Goal: Task Accomplishment & Management: Manage account settings

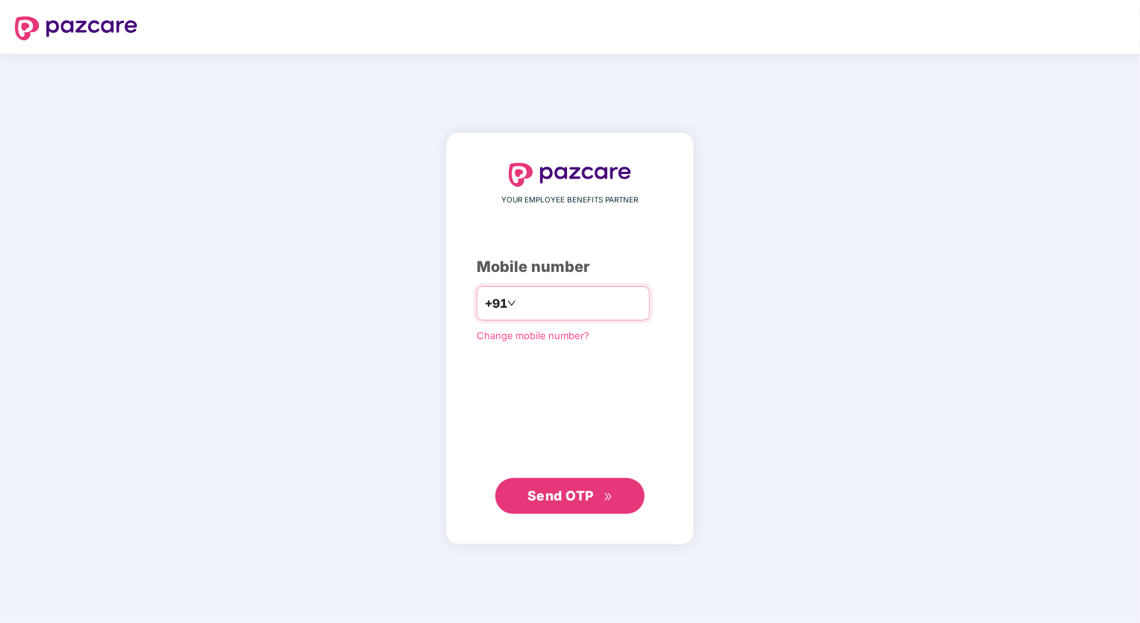
click at [519, 300] on input "**********" at bounding box center [580, 303] width 122 height 24
click at [519, 297] on input "**********" at bounding box center [580, 303] width 122 height 24
type input "**********"
click at [556, 489] on span "Send OTP" at bounding box center [560, 495] width 66 height 16
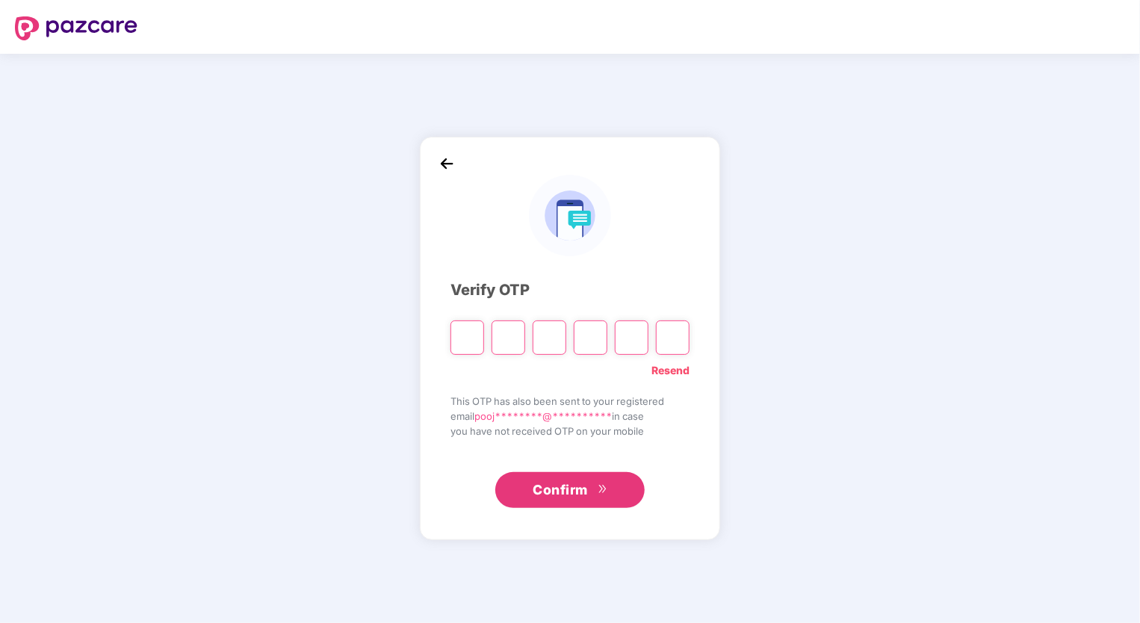
type input "*"
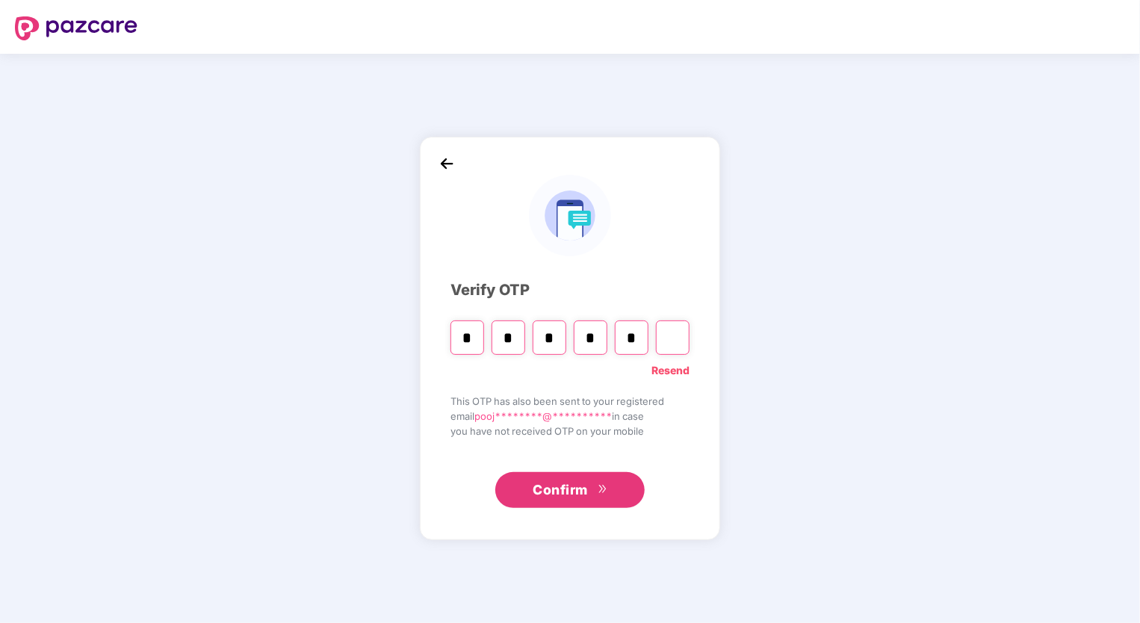
type input "*"
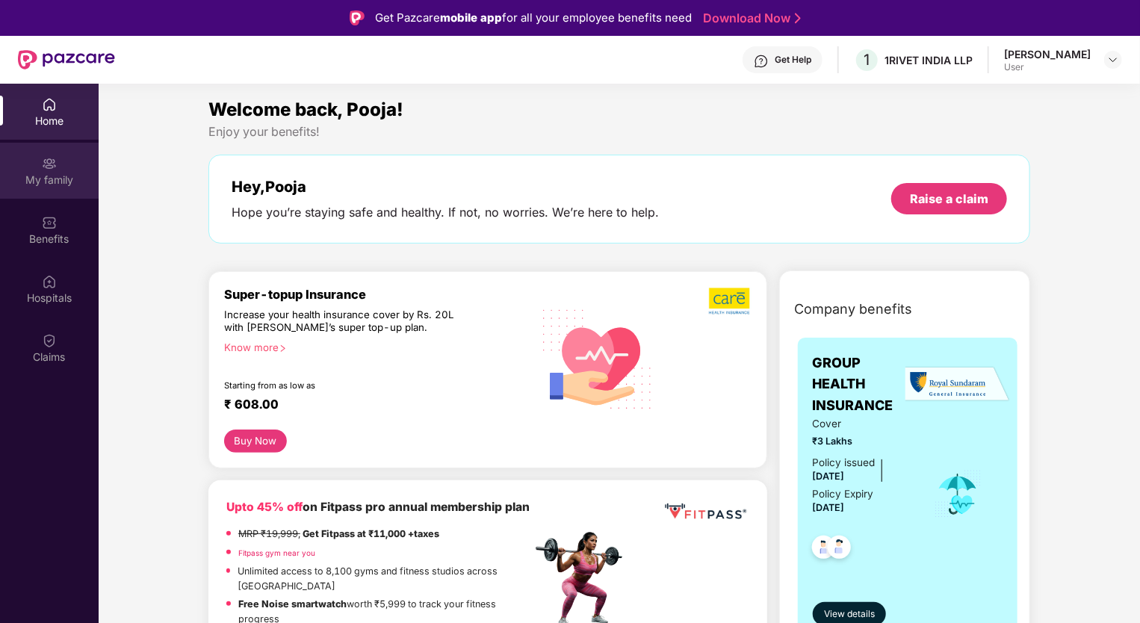
click at [63, 185] on div "My family" at bounding box center [49, 180] width 99 height 15
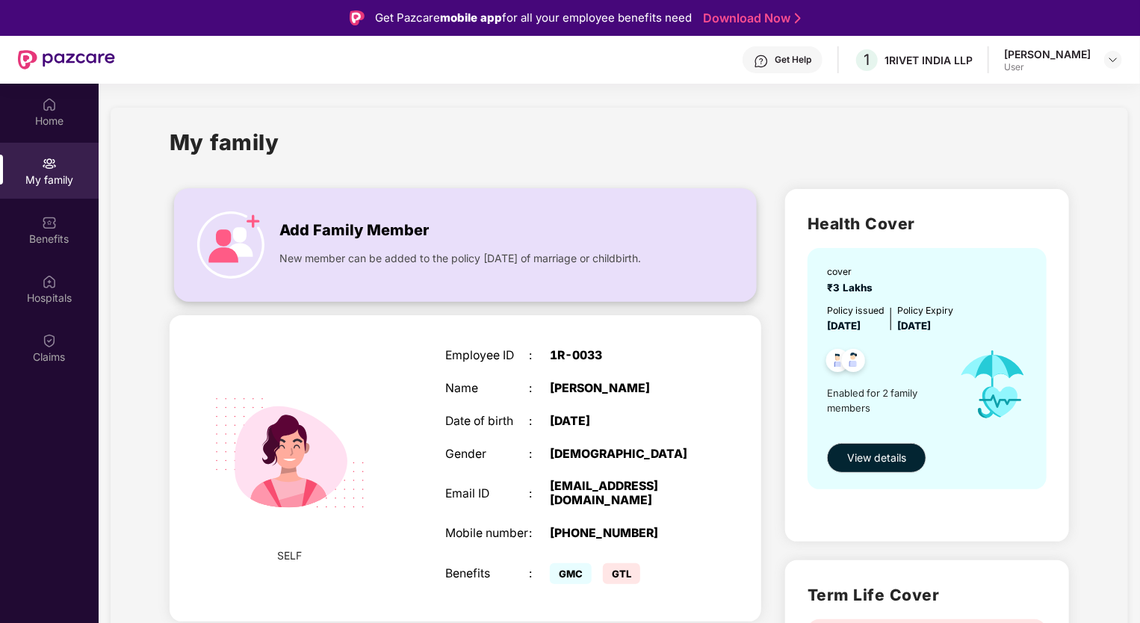
click at [327, 232] on span "Add Family Member" at bounding box center [353, 230] width 149 height 23
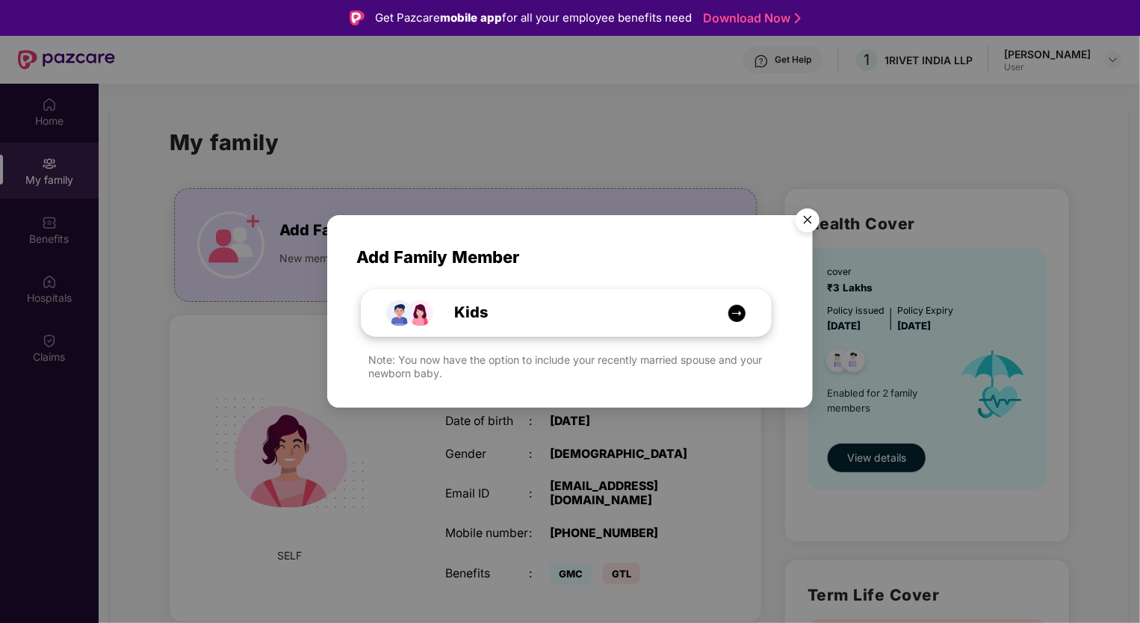
click at [677, 314] on div "Kids" at bounding box center [573, 312] width 307 height 23
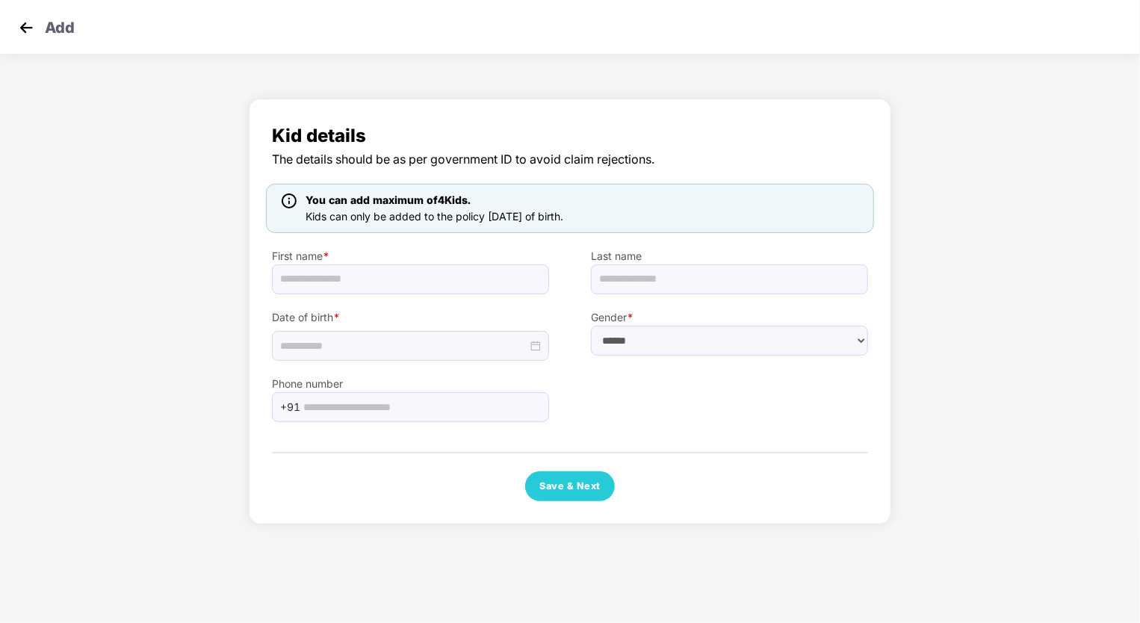
click at [28, 28] on img at bounding box center [26, 27] width 22 height 22
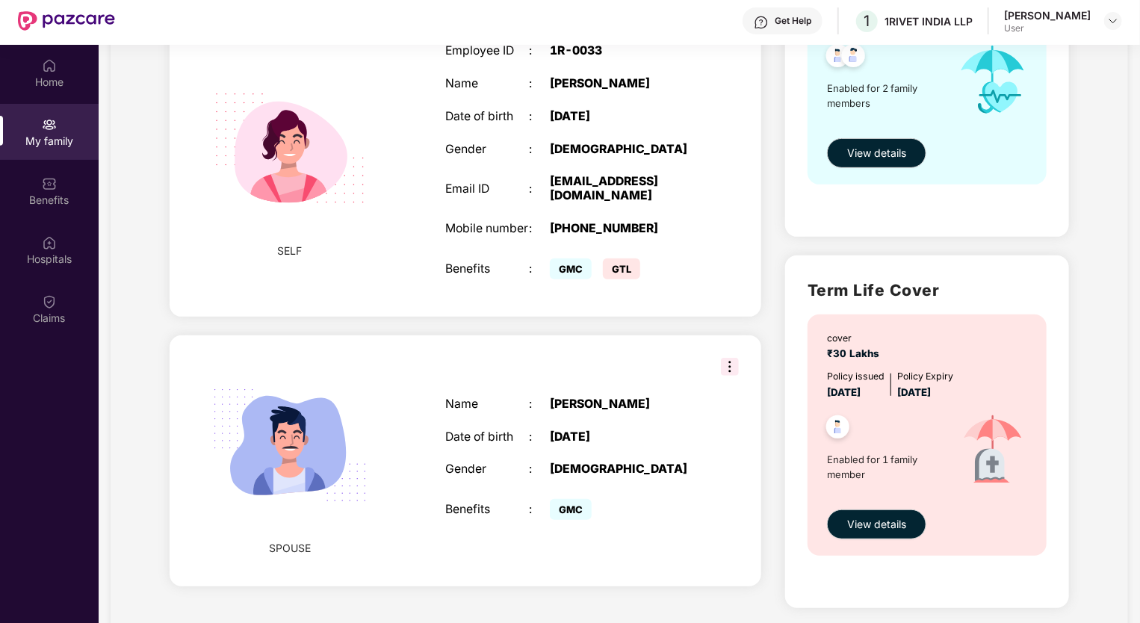
scroll to position [84, 0]
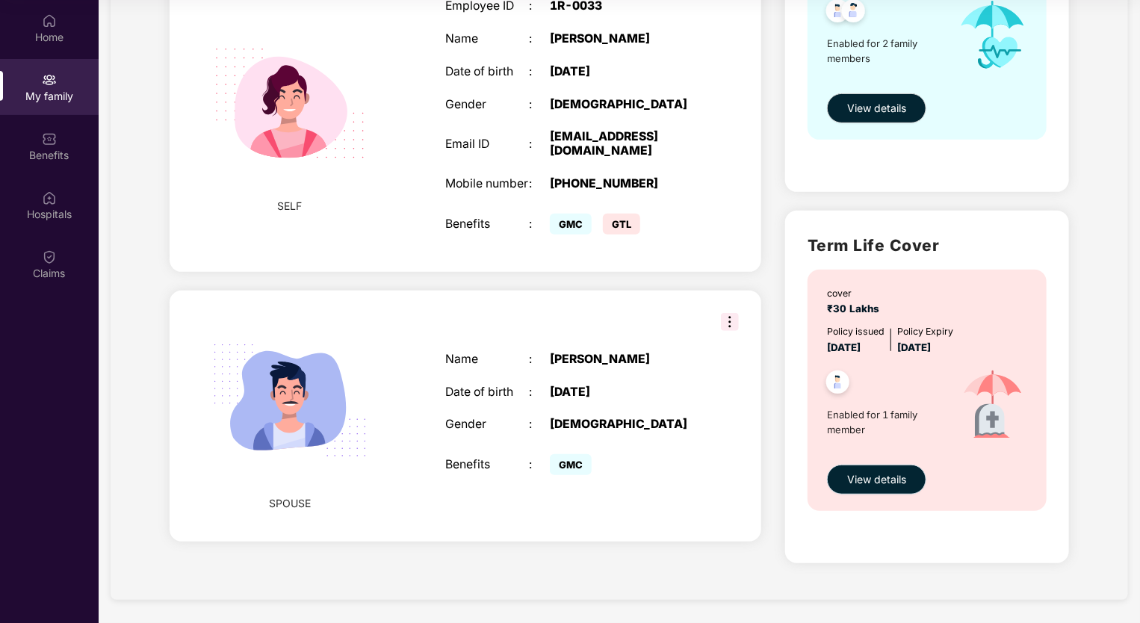
click at [884, 476] on span "View details" at bounding box center [876, 479] width 59 height 16
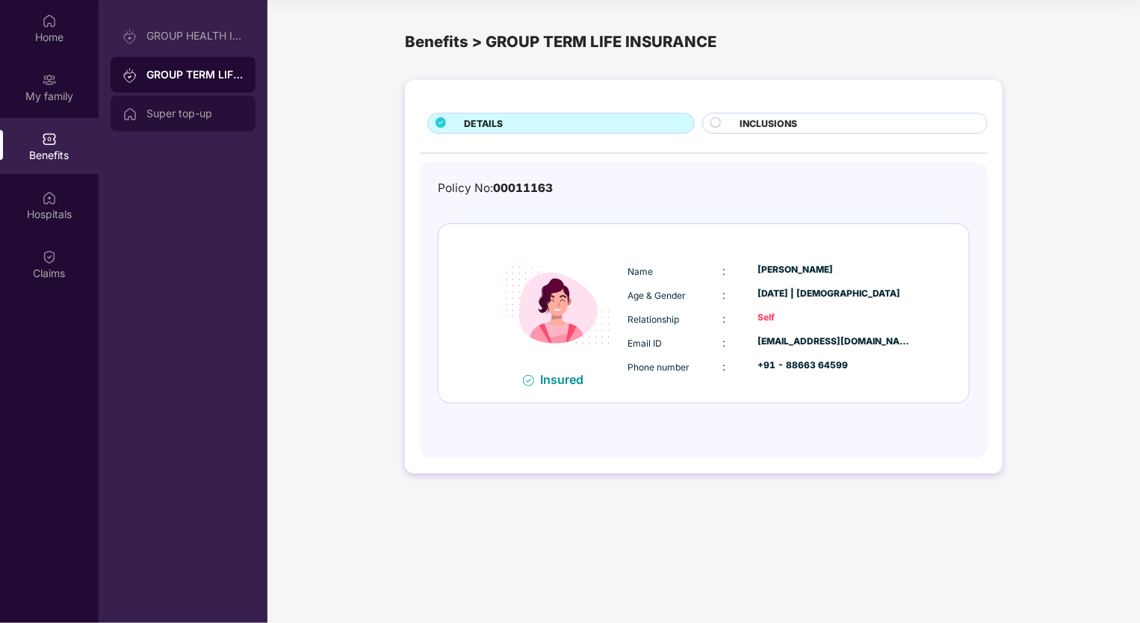
click at [181, 116] on div "Super top-up" at bounding box center [194, 114] width 97 height 12
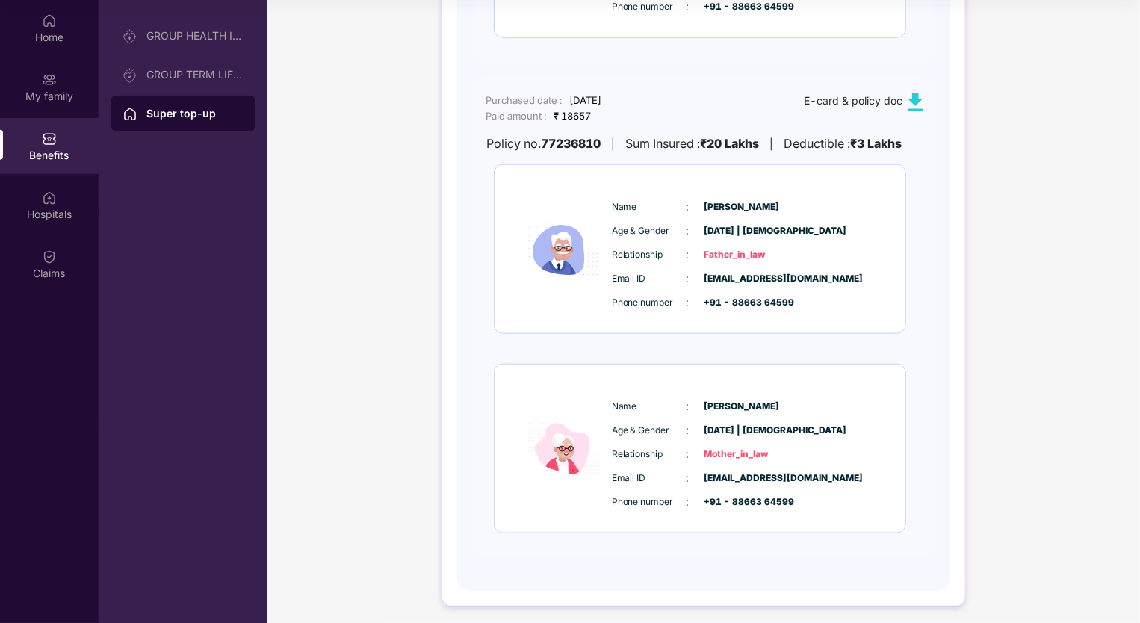
scroll to position [586, 0]
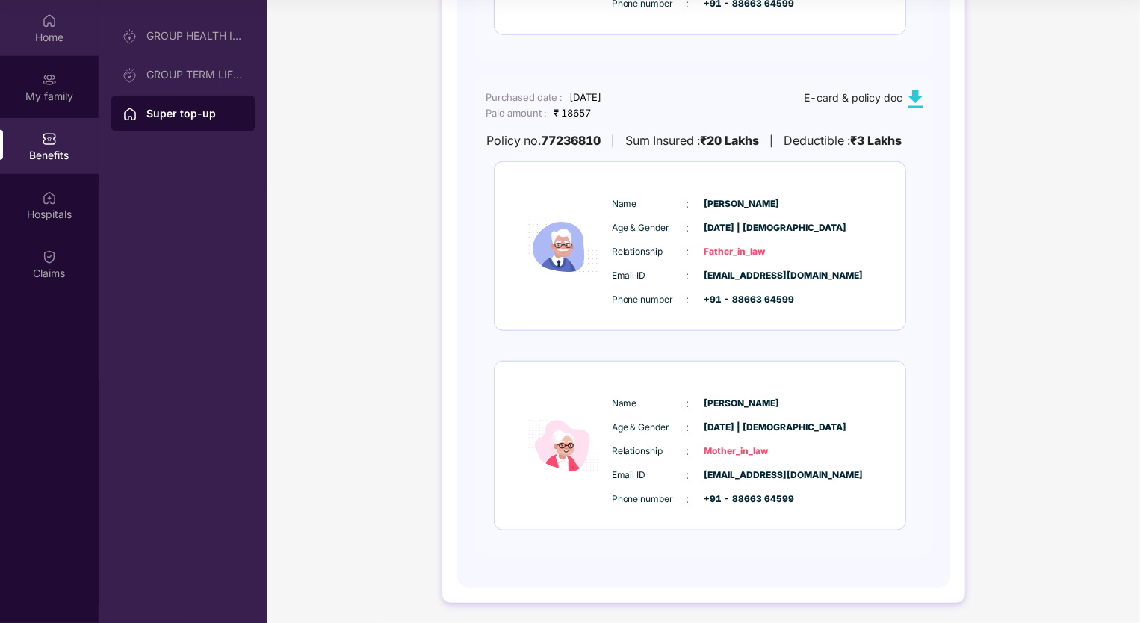
click at [35, 34] on div "Home" at bounding box center [49, 37] width 99 height 15
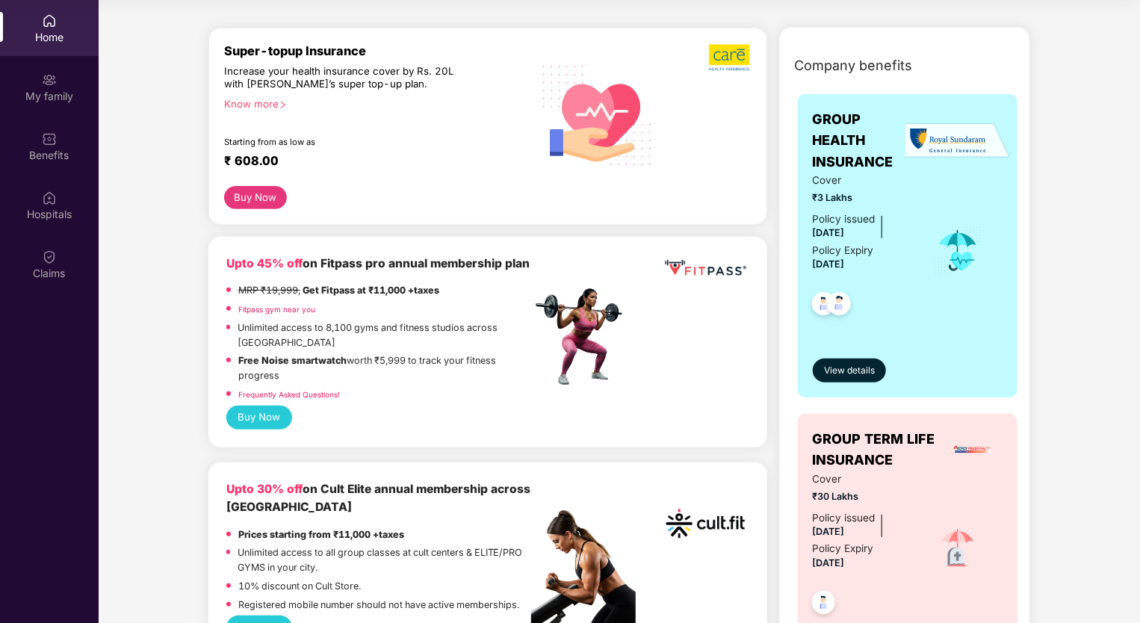
scroll to position [373, 0]
